Goal: Task Accomplishment & Management: Complete application form

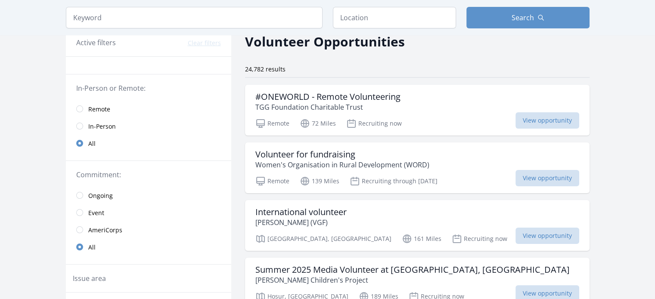
scroll to position [41, 0]
click at [79, 108] on input "radio" at bounding box center [79, 109] width 7 height 7
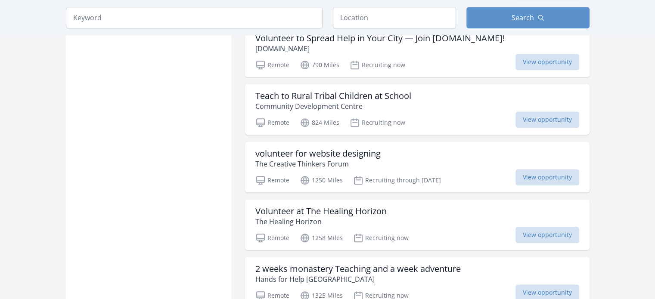
scroll to position [775, 0]
click at [366, 95] on h3 "Teach to Rural Tribal Children at School" at bounding box center [333, 95] width 156 height 10
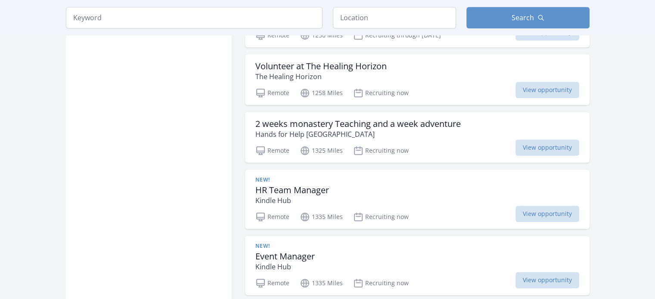
scroll to position [920, 0]
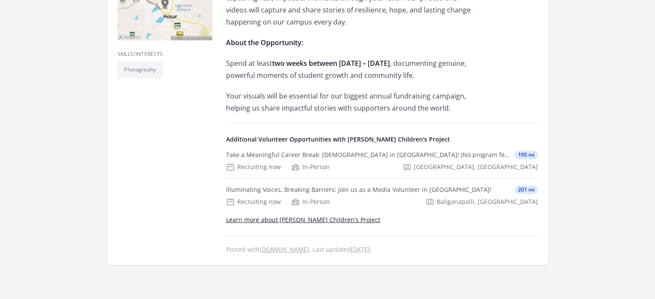
scroll to position [310, 0]
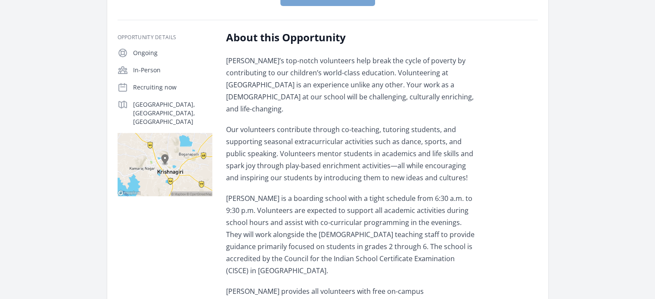
scroll to position [269, 0]
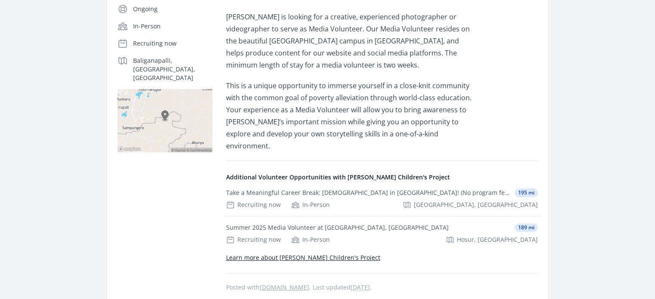
scroll to position [214, 0]
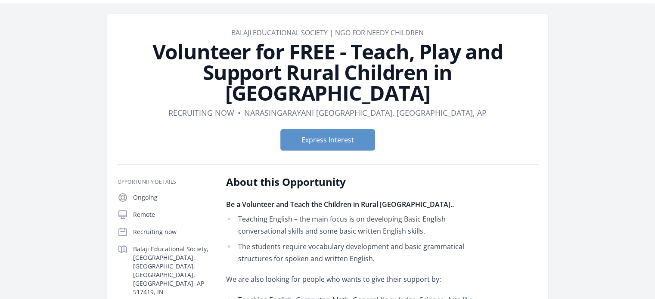
scroll to position [24, 0]
click at [345, 129] on button "Express Interest" at bounding box center [327, 140] width 95 height 22
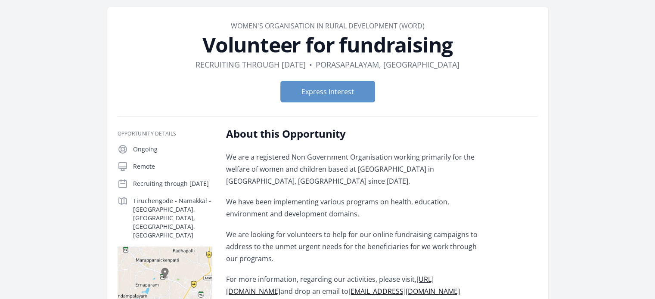
scroll to position [109, 0]
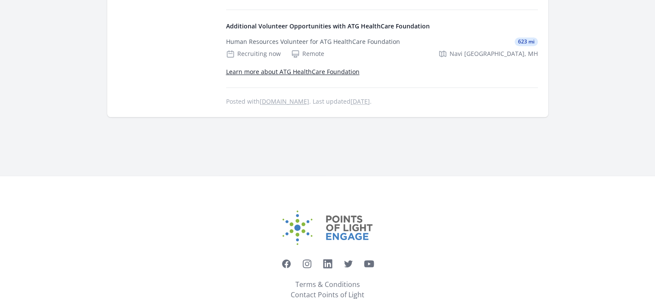
scroll to position [942, 0]
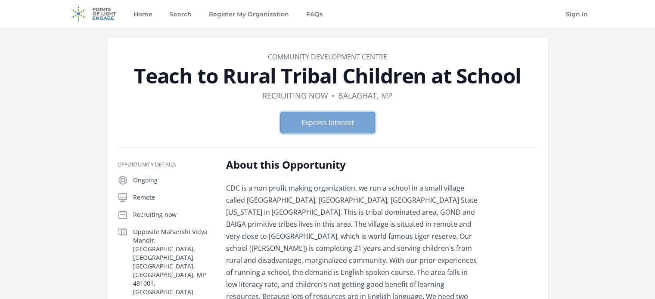
click at [332, 117] on button "Express Interest" at bounding box center [327, 123] width 95 height 22
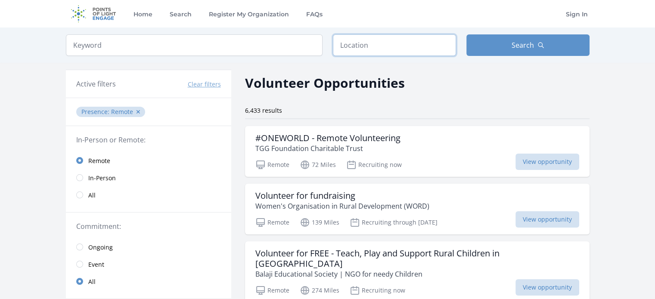
click at [351, 39] on input "text" at bounding box center [394, 45] width 123 height 22
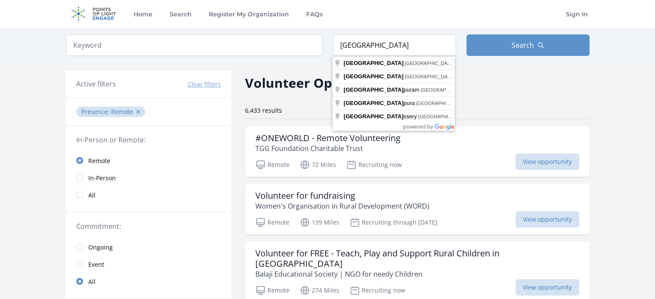
type input "[GEOGRAPHIC_DATA], [GEOGRAPHIC_DATA]"
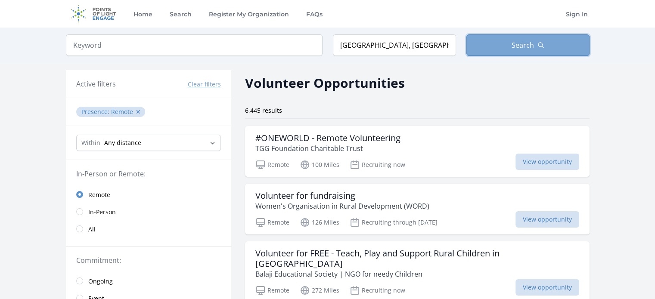
click at [494, 49] on button "Search" at bounding box center [528, 45] width 123 height 22
click at [493, 47] on button "Search" at bounding box center [528, 45] width 123 height 22
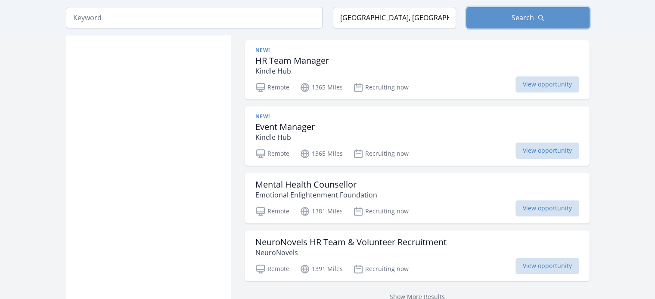
scroll to position [1054, 0]
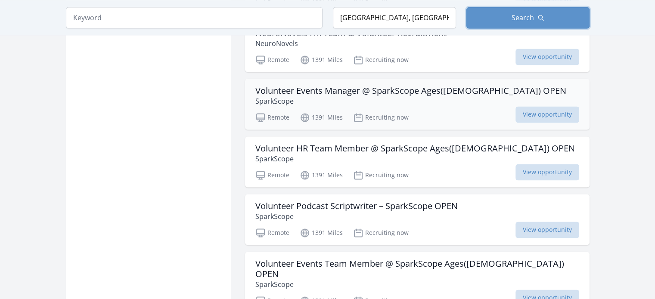
scroll to position [1272, 0]
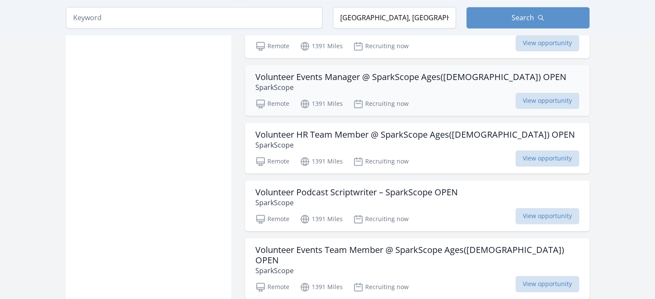
click at [370, 72] on h3 "Volunteer Events Manager @ SparkScope Ages([DEMOGRAPHIC_DATA]) OPEN" at bounding box center [410, 77] width 311 height 10
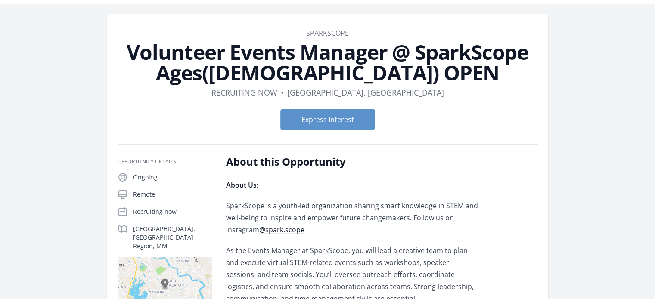
scroll to position [24, 0]
